Goal: Task Accomplishment & Management: Complete application form

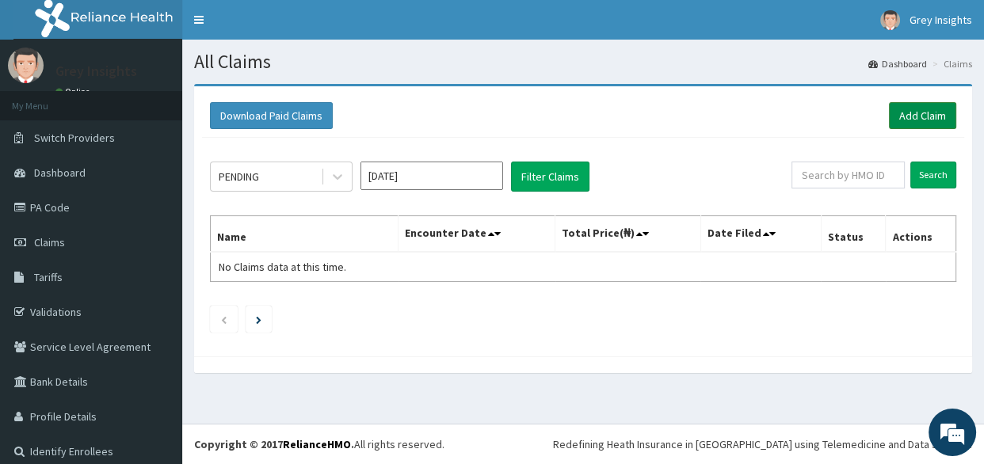
click at [897, 117] on link "Add Claim" at bounding box center [922, 115] width 67 height 27
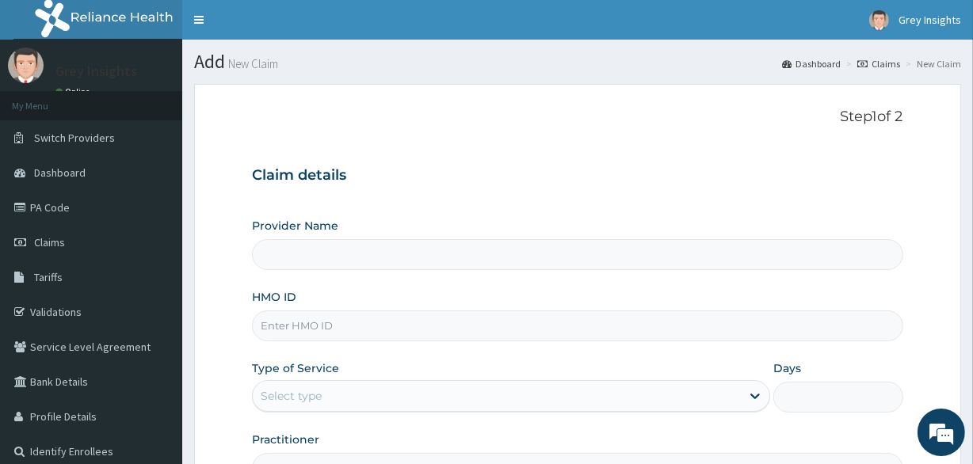
click at [456, 319] on input "HMO ID" at bounding box center [577, 326] width 650 height 31
type input "Grey Insights"
type input "ABK/10079/A"
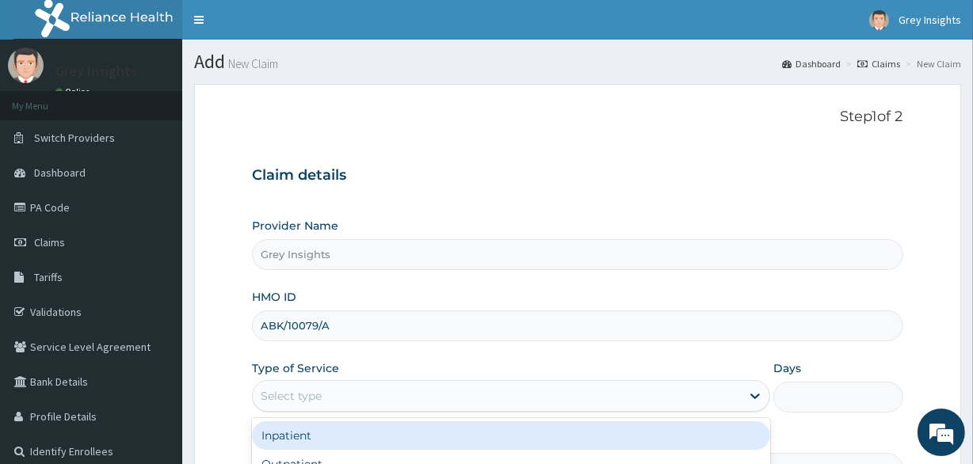
click at [450, 397] on div "Select type" at bounding box center [497, 395] width 488 height 25
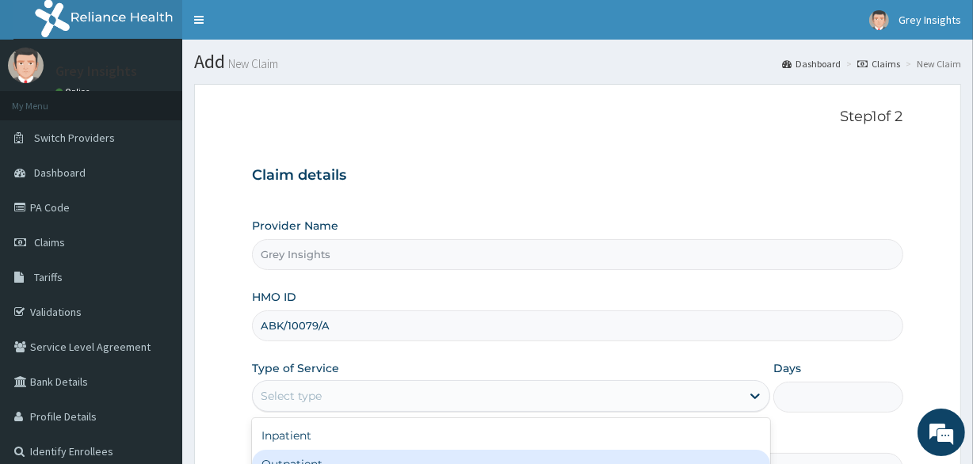
click at [388, 456] on div "Outpatient" at bounding box center [511, 464] width 518 height 29
type input "1"
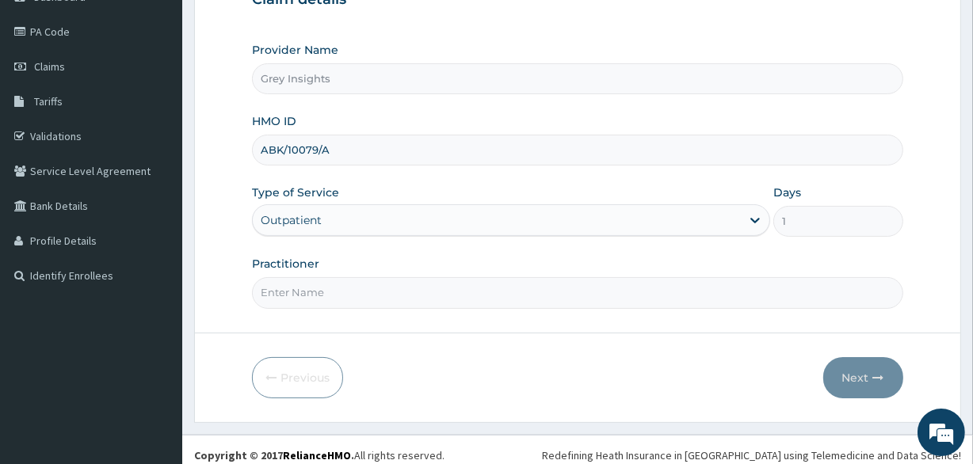
scroll to position [185, 0]
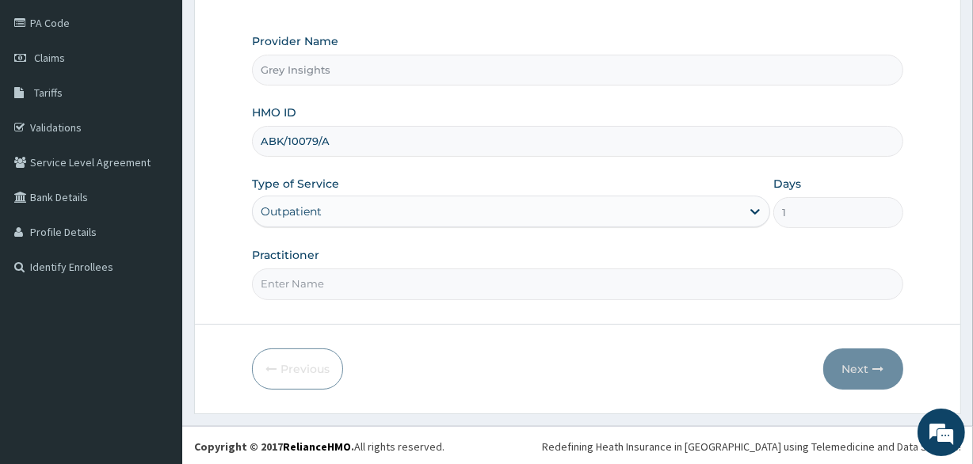
click at [602, 285] on input "Practitioner" at bounding box center [577, 284] width 650 height 31
type input "Dr. Saheed Raji"
click at [864, 367] on button "Next" at bounding box center [863, 369] width 80 height 41
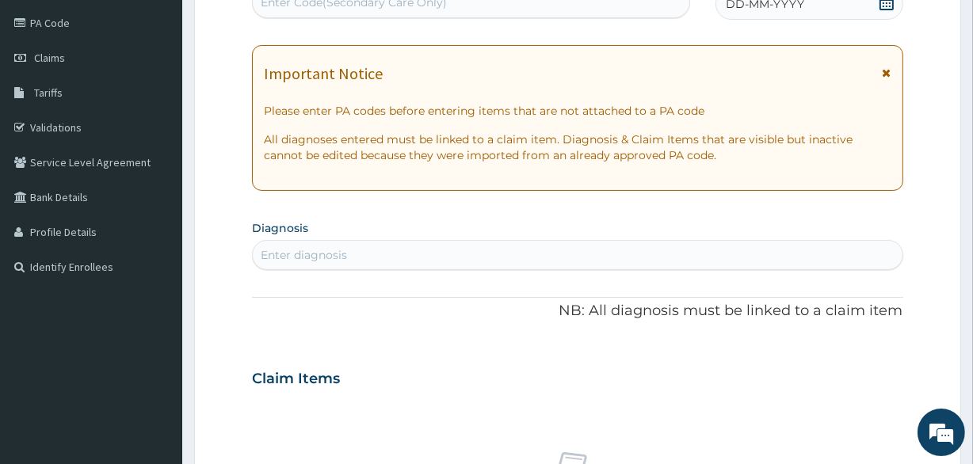
scroll to position [0, 0]
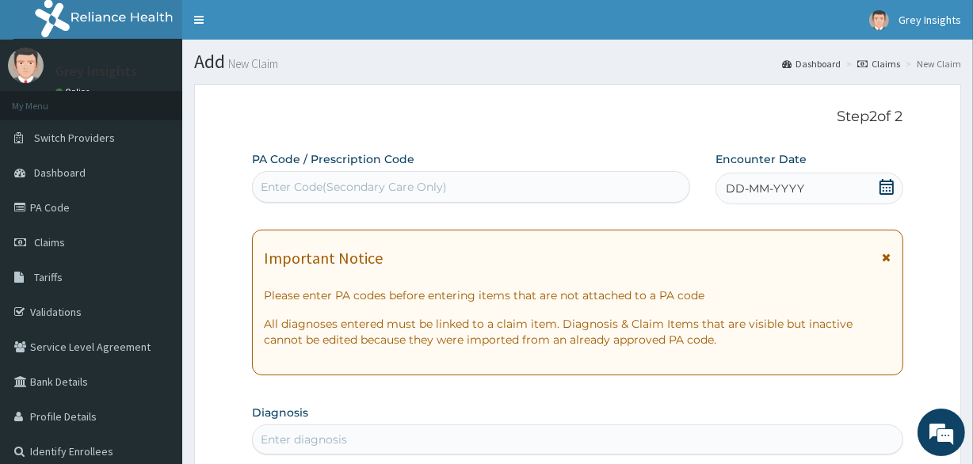
click at [412, 177] on div "Enter Code(Secondary Care Only)" at bounding box center [471, 186] width 436 height 25
paste input "PA/40E873"
type input "PA/40E873"
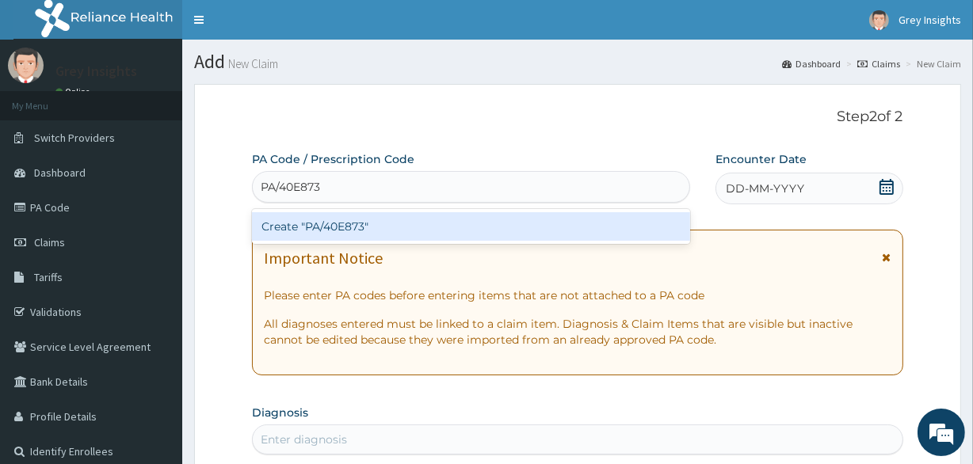
click at [283, 227] on div "Create "PA/40E873"" at bounding box center [470, 226] width 437 height 29
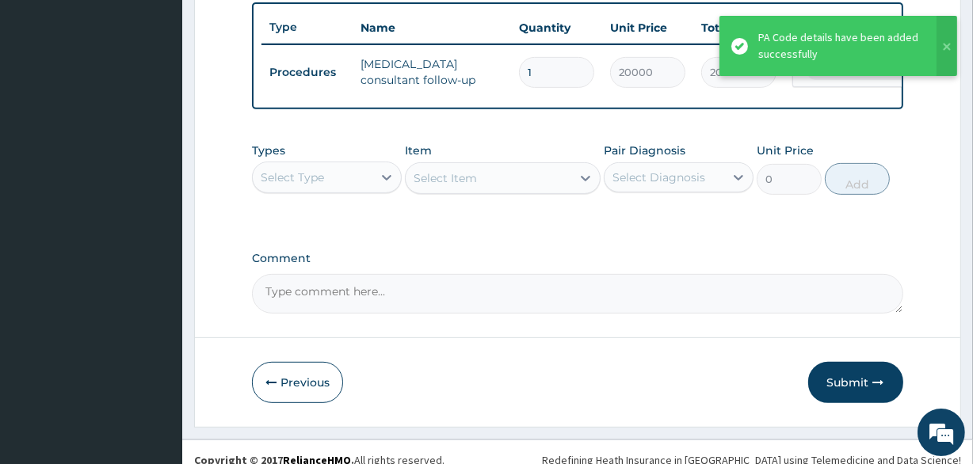
scroll to position [612, 0]
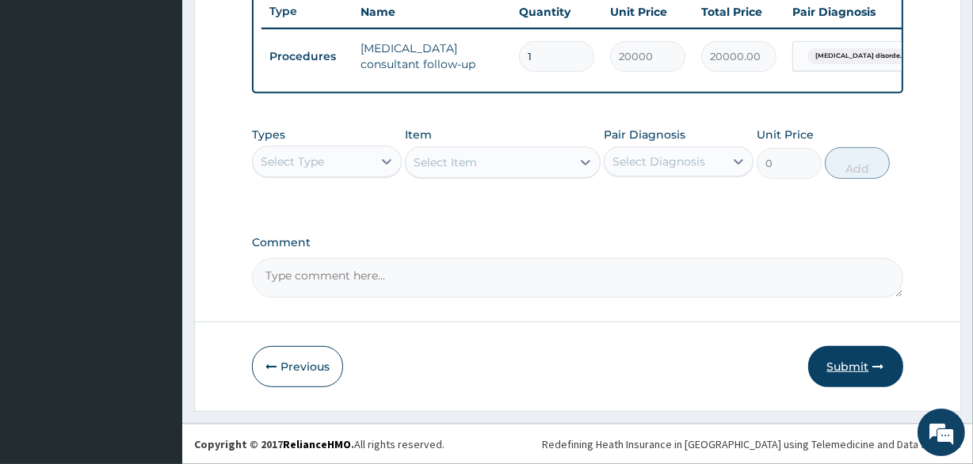
click at [835, 357] on button "Submit" at bounding box center [855, 366] width 95 height 41
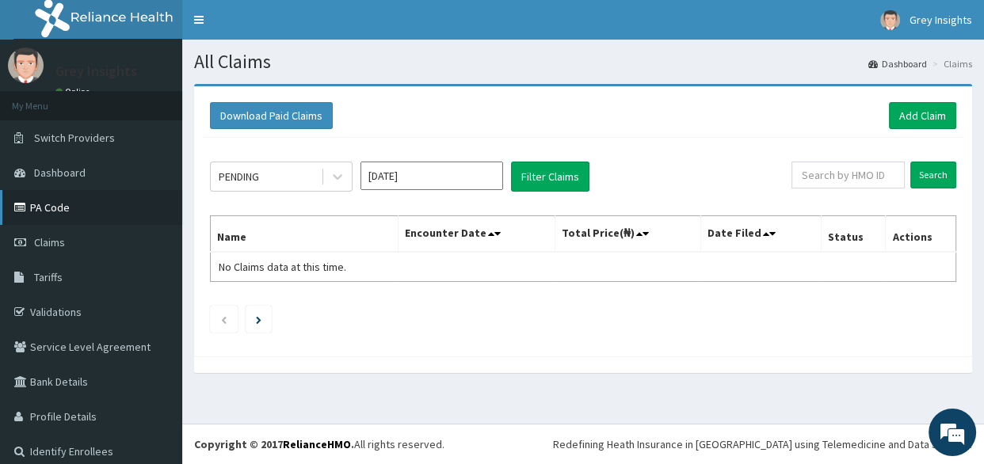
click at [86, 206] on link "PA Code" at bounding box center [91, 207] width 182 height 35
click at [87, 204] on link "PA Code" at bounding box center [91, 207] width 182 height 35
click at [66, 206] on link "PA Code" at bounding box center [91, 207] width 182 height 35
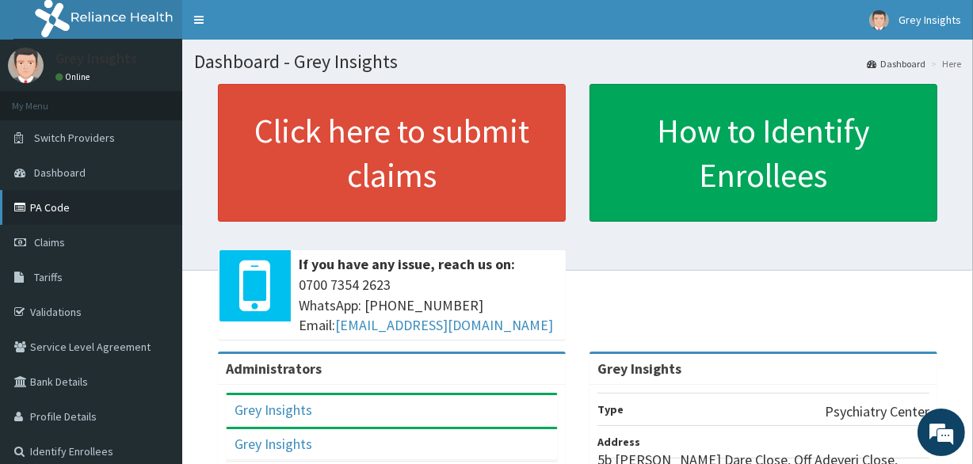
click at [64, 216] on link "PA Code" at bounding box center [91, 207] width 182 height 35
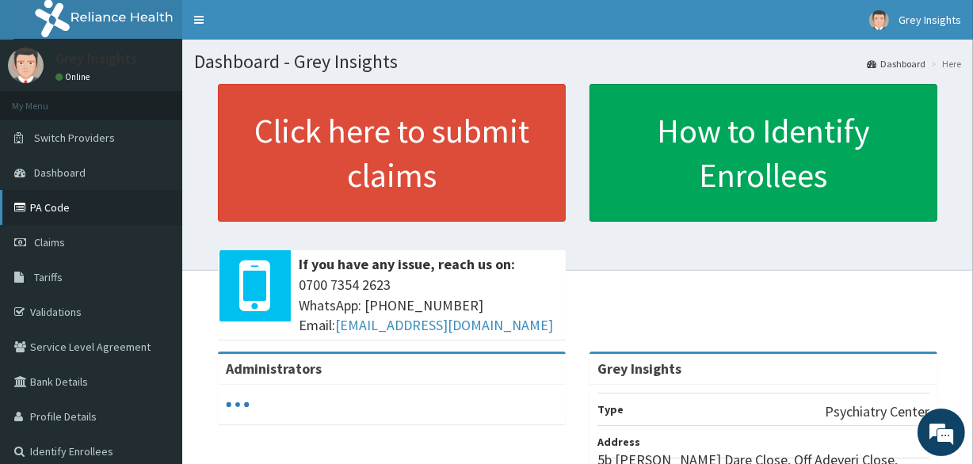
click at [83, 209] on link "PA Code" at bounding box center [91, 207] width 182 height 35
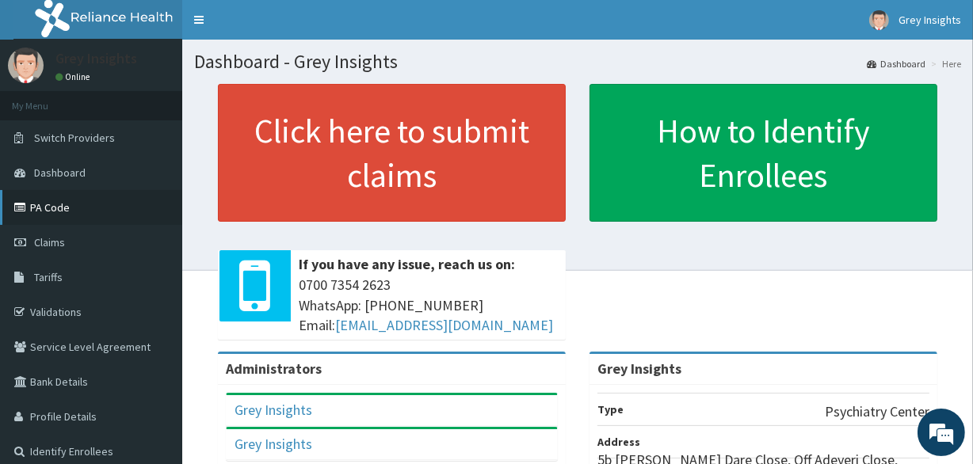
click at [71, 203] on link "PA Code" at bounding box center [91, 207] width 182 height 35
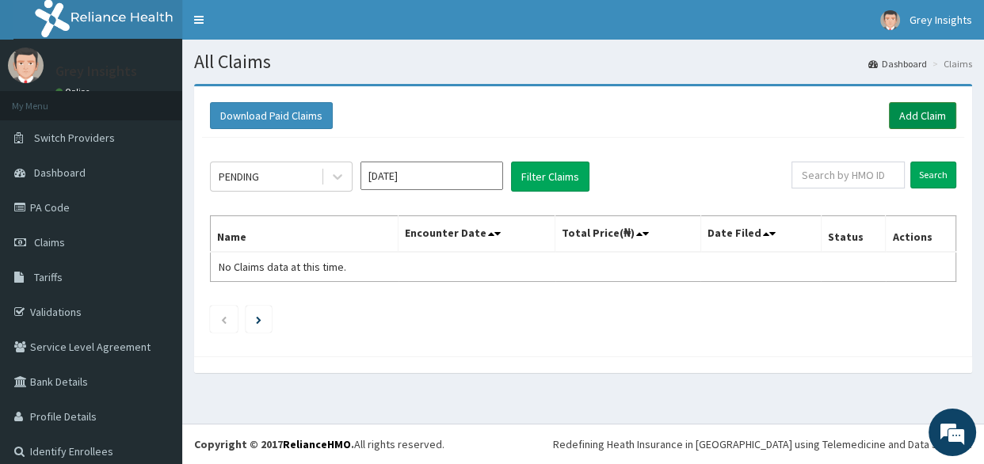
click at [914, 114] on link "Add Claim" at bounding box center [922, 115] width 67 height 27
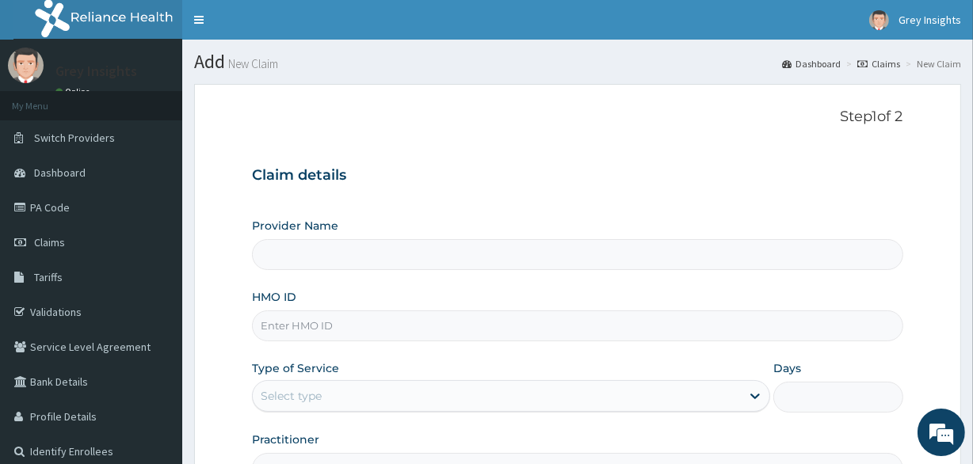
type input "Grey Insights"
click at [505, 333] on input "HMO ID" at bounding box center [577, 326] width 650 height 31
type input "vdd/10033/a"
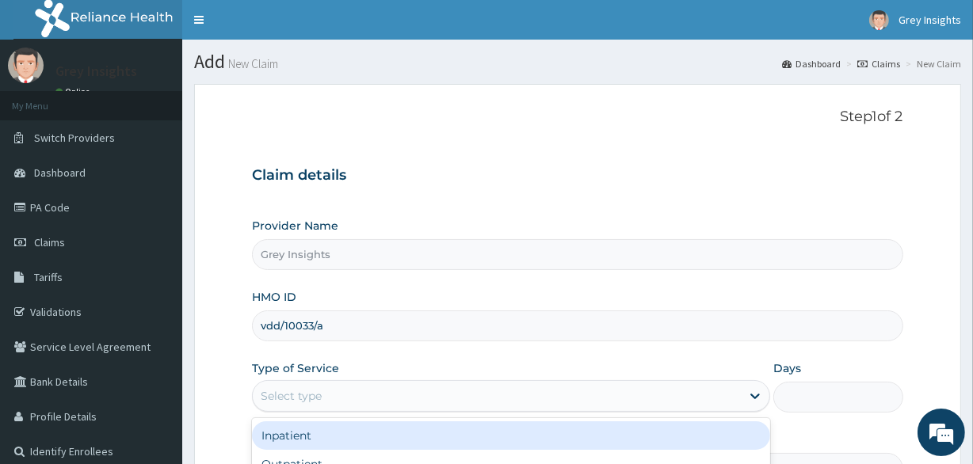
click at [603, 389] on div "Select type" at bounding box center [497, 395] width 488 height 25
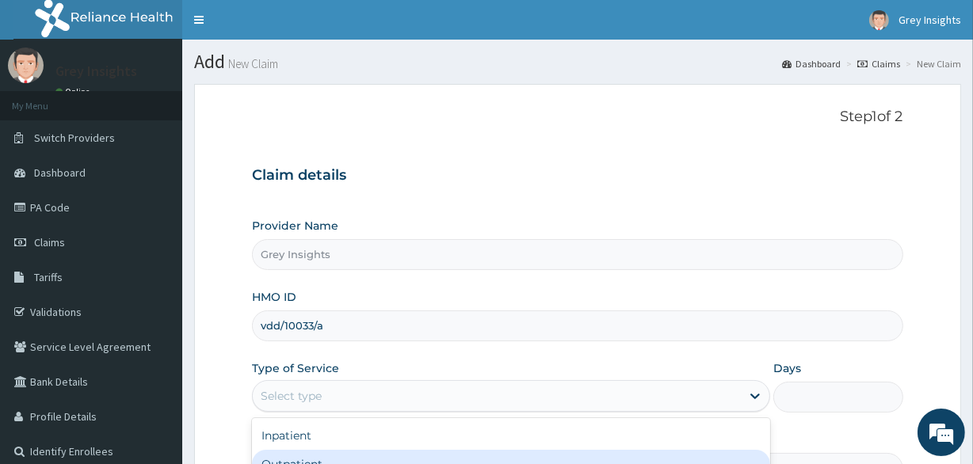
click at [470, 463] on div "Outpatient" at bounding box center [511, 464] width 518 height 29
type input "1"
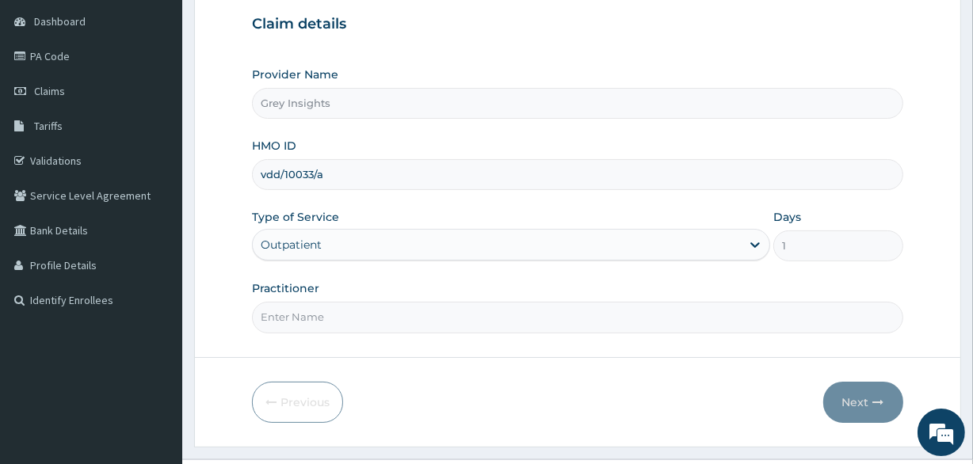
scroll to position [153, 0]
click at [588, 319] on input "Practitioner" at bounding box center [577, 315] width 650 height 31
type input "[PERSON_NAME]"
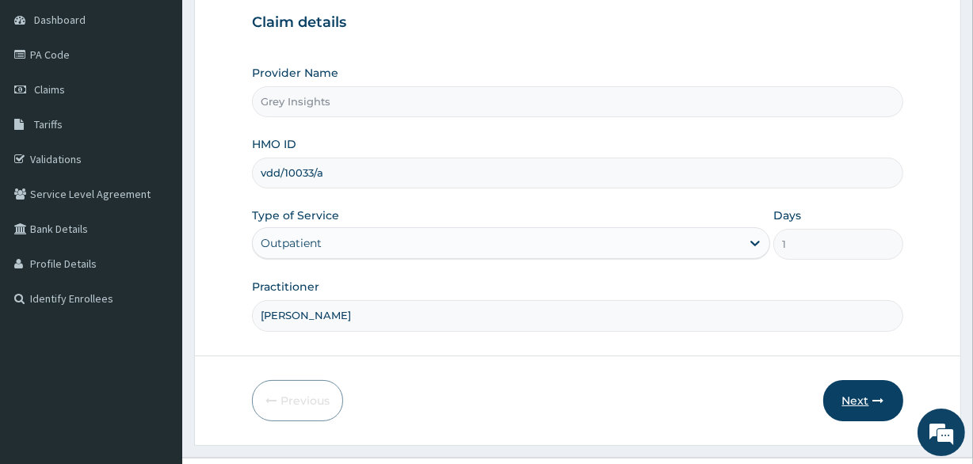
click at [878, 403] on icon "button" at bounding box center [878, 400] width 11 height 11
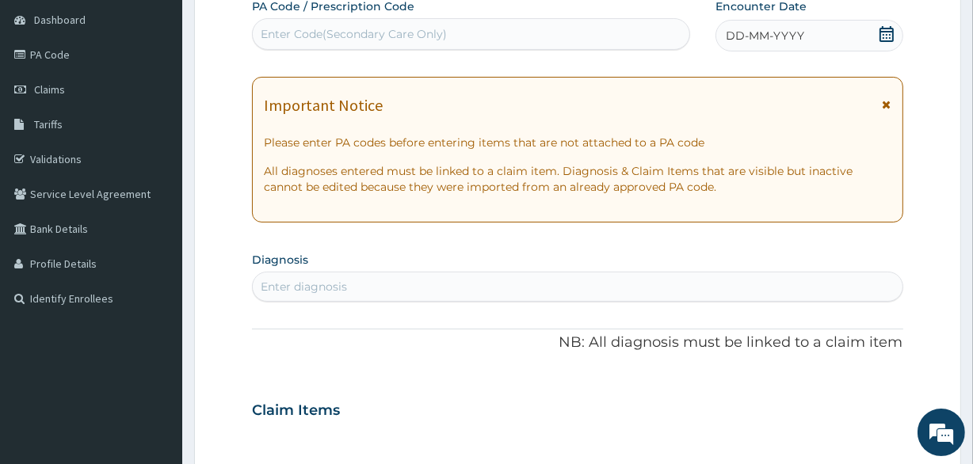
click at [452, 26] on div "Enter Code(Secondary Care Only)" at bounding box center [471, 33] width 436 height 25
paste input "PA/0A56D4"
type input "PA/0A56D4"
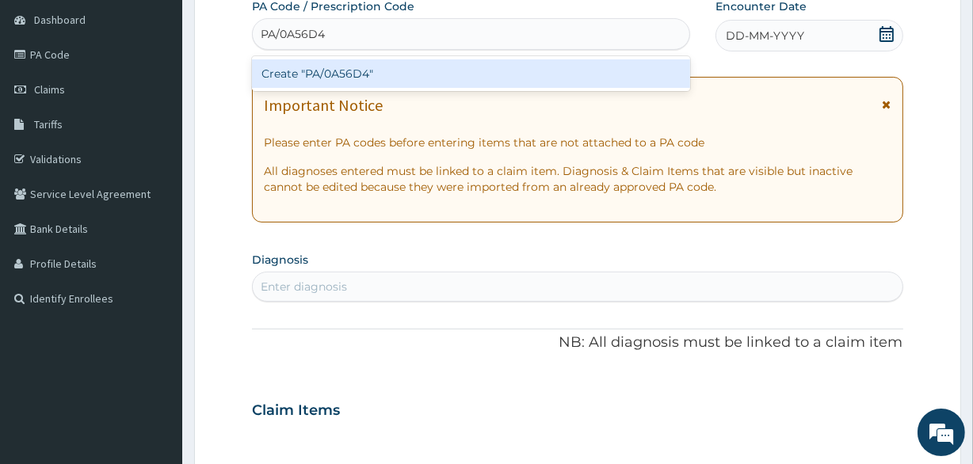
click at [371, 82] on div "Create "PA/0A56D4"" at bounding box center [470, 73] width 437 height 29
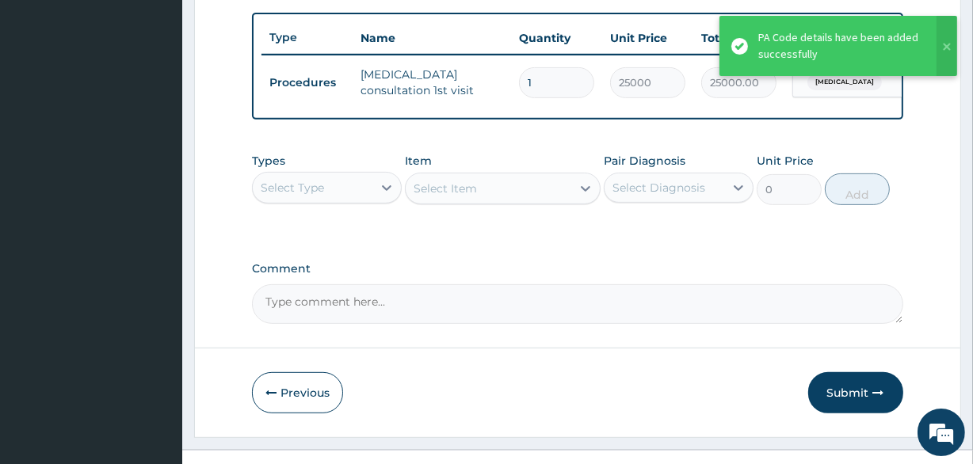
scroll to position [612, 0]
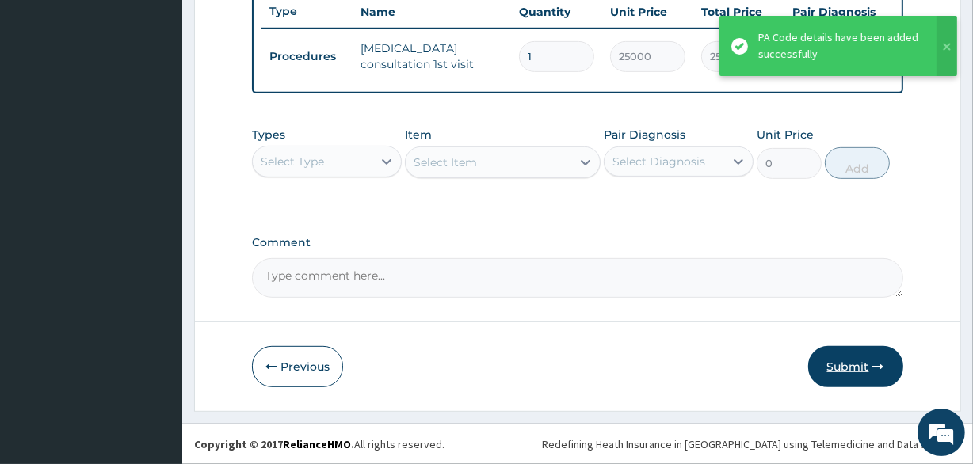
click at [840, 372] on button "Submit" at bounding box center [855, 366] width 95 height 41
